Goal: Obtain resource: Download file/media

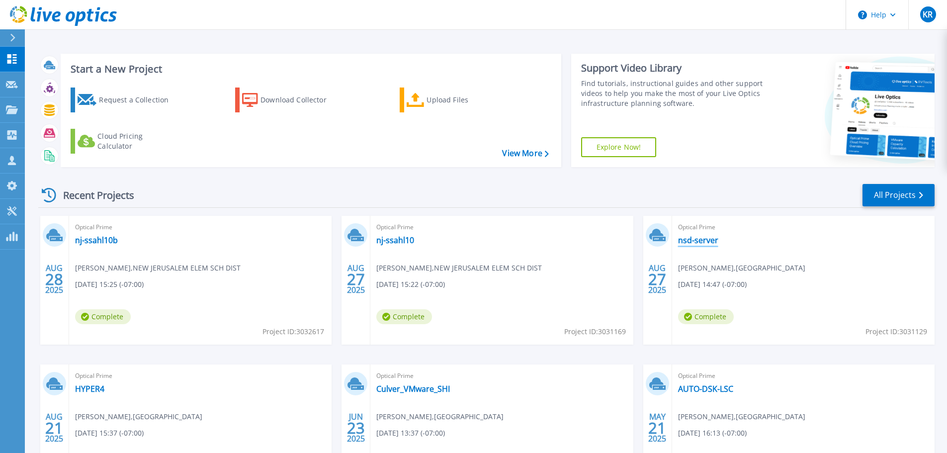
click at [695, 239] on link "nsd-server" at bounding box center [698, 240] width 40 height 10
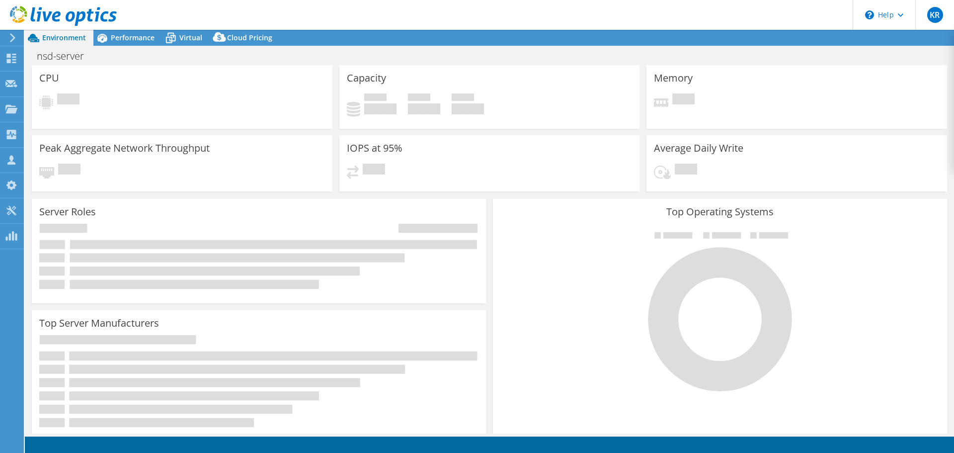
select select "USD"
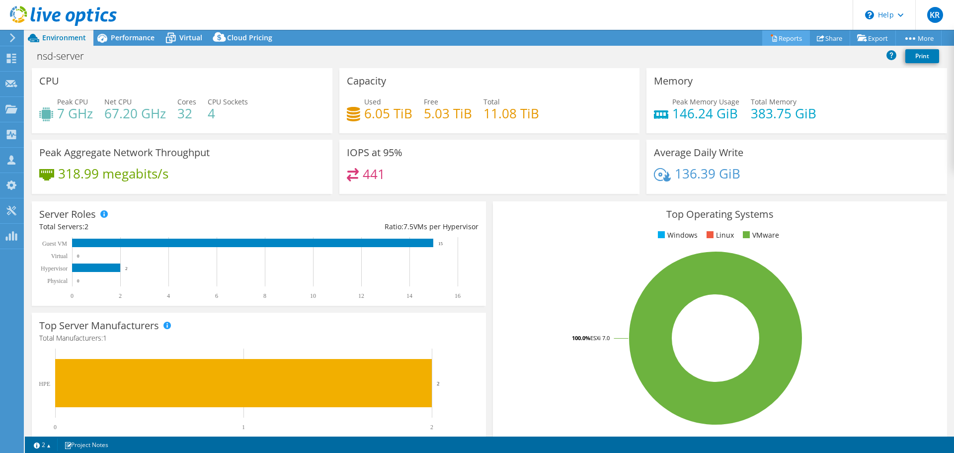
click at [781, 40] on link "Reports" at bounding box center [786, 37] width 48 height 15
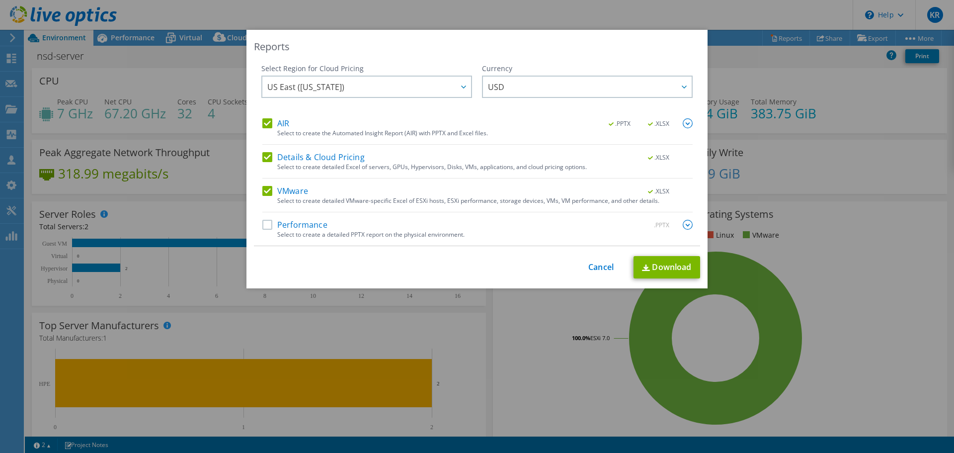
click at [269, 223] on label "Performance" at bounding box center [294, 225] width 65 height 10
click at [0, 0] on input "Performance" at bounding box center [0, 0] width 0 height 0
click at [263, 155] on label "Details & Cloud Pricing" at bounding box center [313, 157] width 102 height 10
click at [0, 0] on input "Details & Cloud Pricing" at bounding box center [0, 0] width 0 height 0
click at [685, 125] on img at bounding box center [688, 123] width 10 height 10
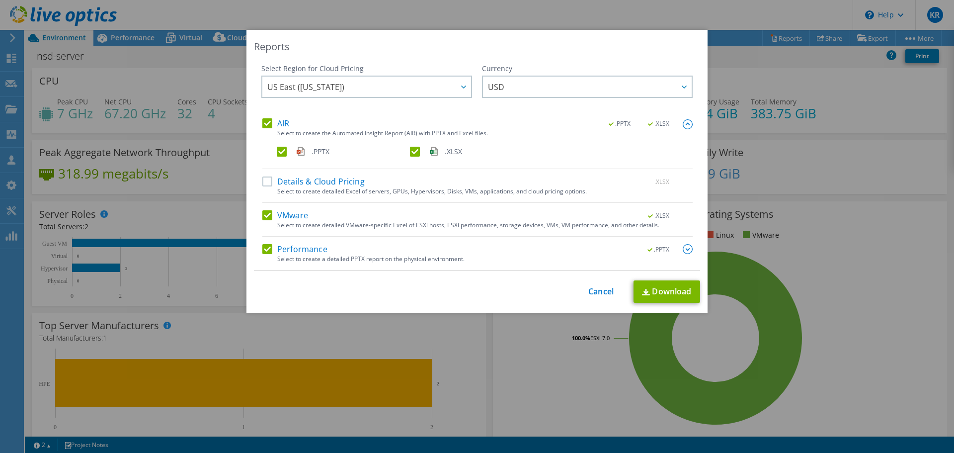
click at [455, 108] on div "Select Region for Cloud Pricing Asia Pacific ([GEOGRAPHIC_DATA]) [GEOGRAPHIC_DA…" at bounding box center [366, 91] width 211 height 55
click at [683, 249] on img at bounding box center [688, 249] width 10 height 10
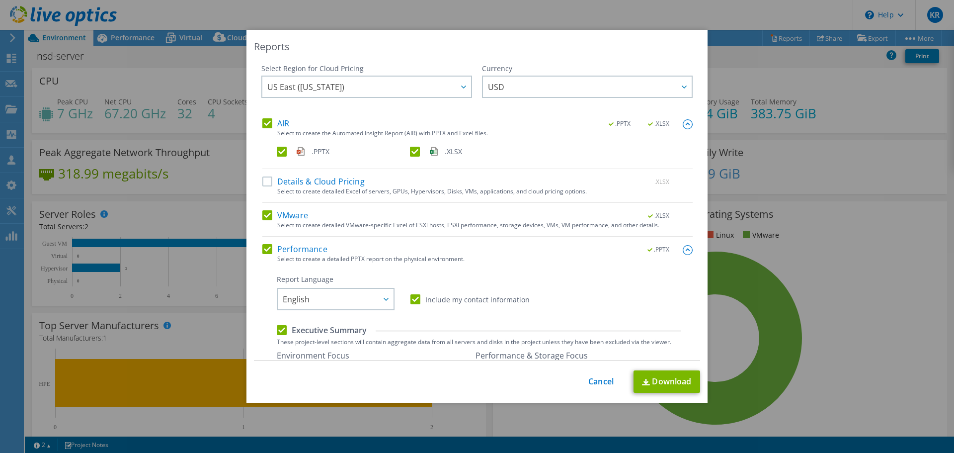
click at [266, 246] on label "Performance" at bounding box center [294, 249] width 65 height 10
click at [0, 0] on input "Performance" at bounding box center [0, 0] width 0 height 0
click at [668, 381] on link "Download" at bounding box center [667, 381] width 67 height 22
